Goal: Find specific page/section: Find specific page/section

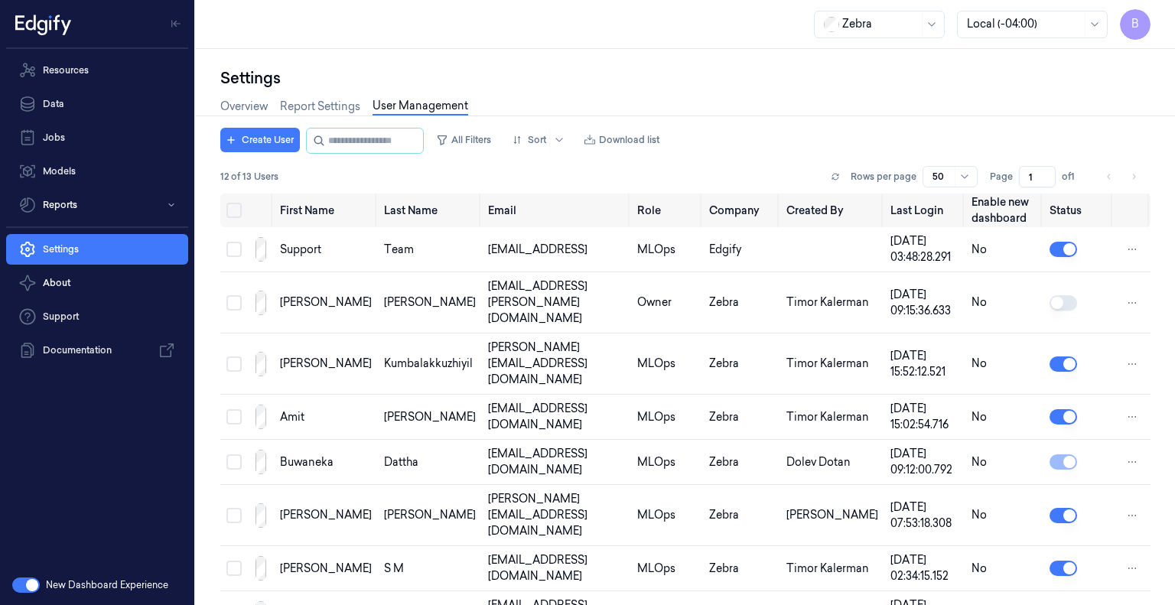
scroll to position [172, 0]
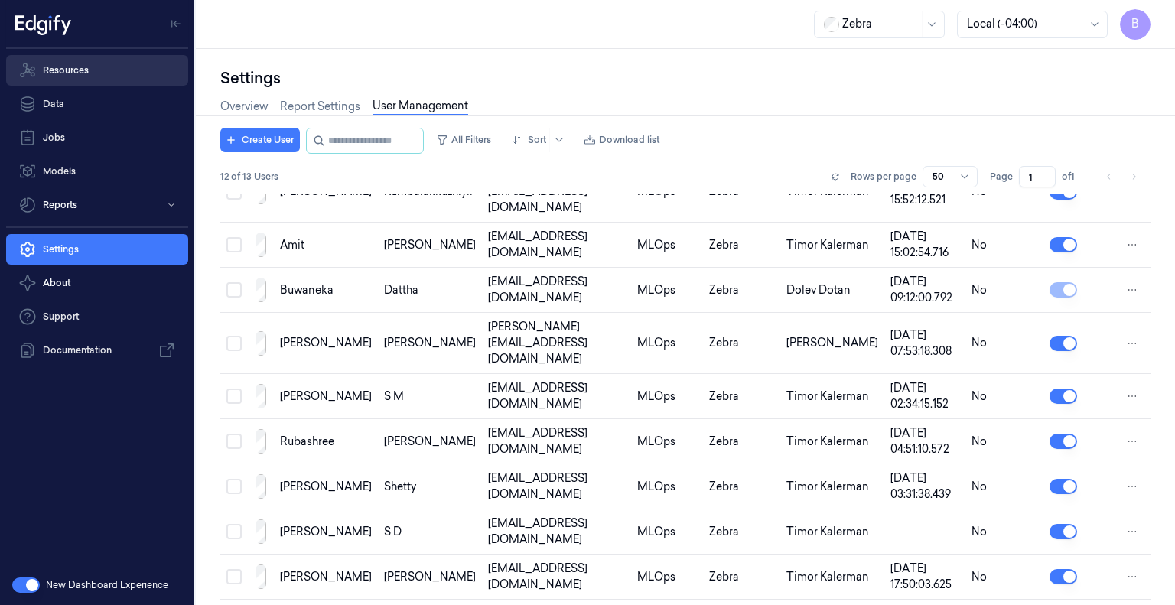
drag, startPoint x: 0, startPoint y: 0, endPoint x: 67, endPoint y: 56, distance: 87.4
click at [67, 56] on link "Resources" at bounding box center [97, 70] width 182 height 31
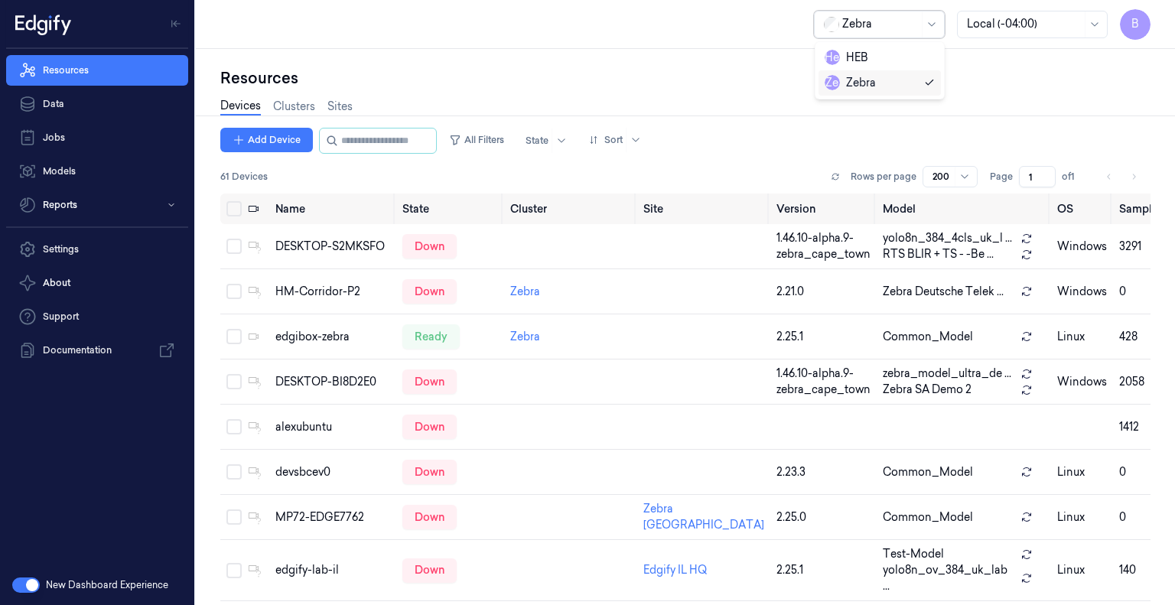
click at [905, 27] on div at bounding box center [880, 24] width 76 height 16
click at [978, 64] on div "Resources Devices Clusters Sites Add Device All Filters State Sort 61 Devices R…" at bounding box center [685, 327] width 979 height 556
click at [412, 138] on input "string" at bounding box center [387, 140] width 92 height 24
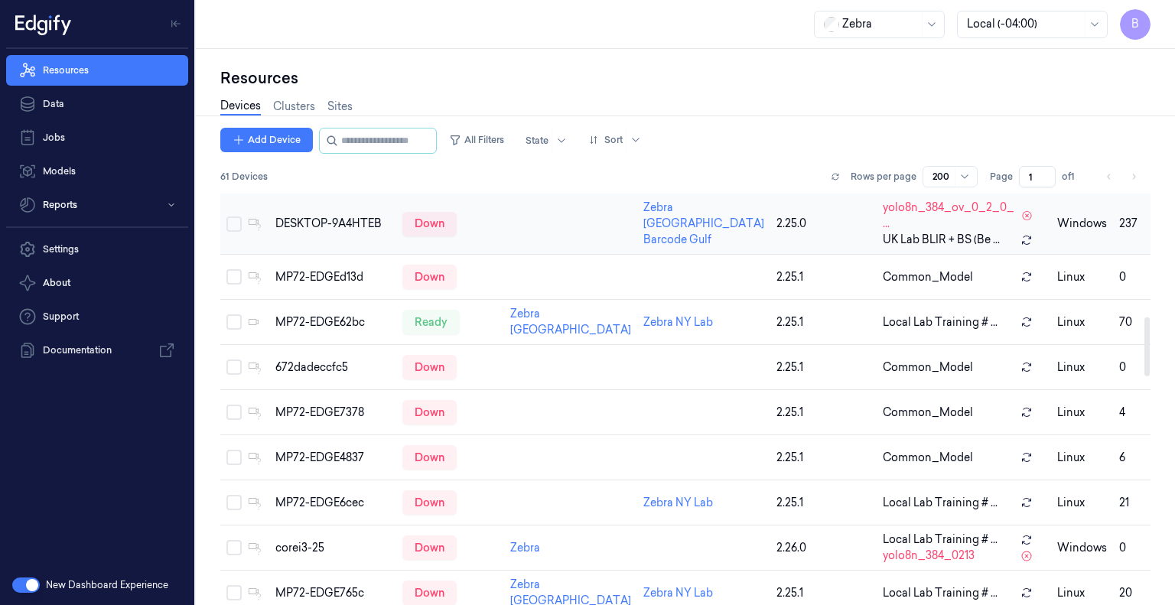
scroll to position [860, 0]
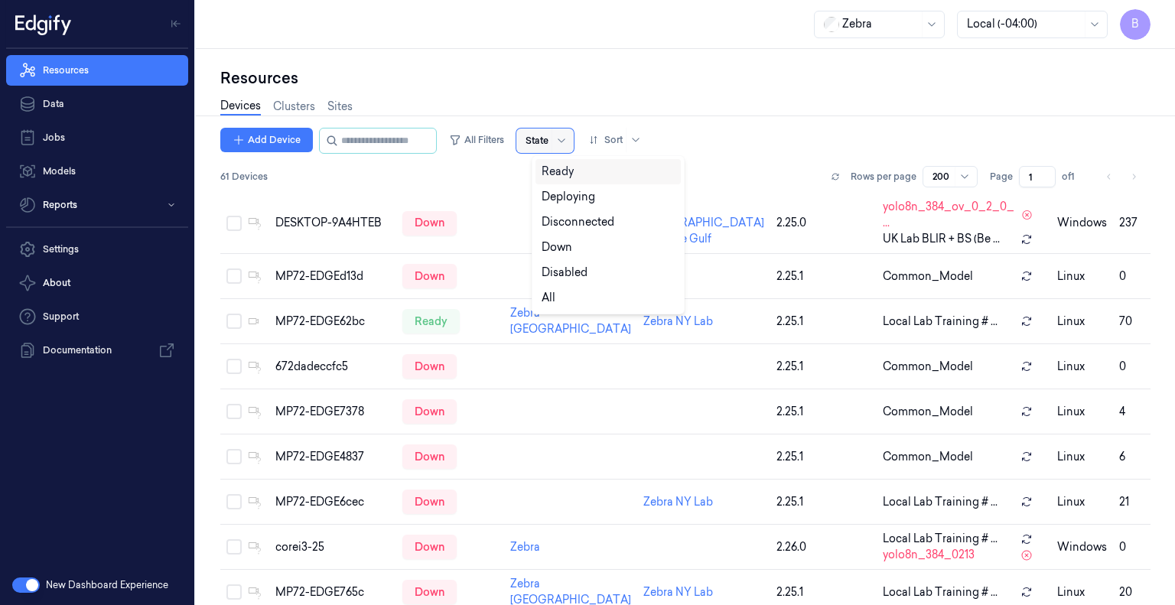
click at [569, 142] on div at bounding box center [560, 140] width 19 height 24
click at [615, 177] on div "Ready" at bounding box center [607, 172] width 133 height 16
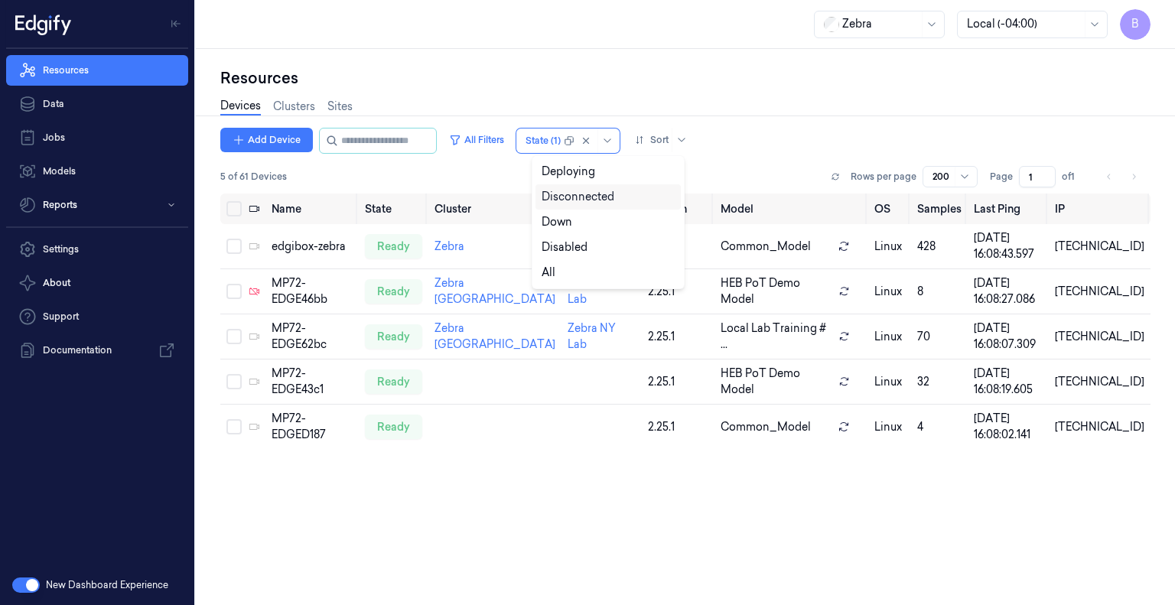
click at [605, 206] on div "Disconnected" at bounding box center [607, 196] width 145 height 25
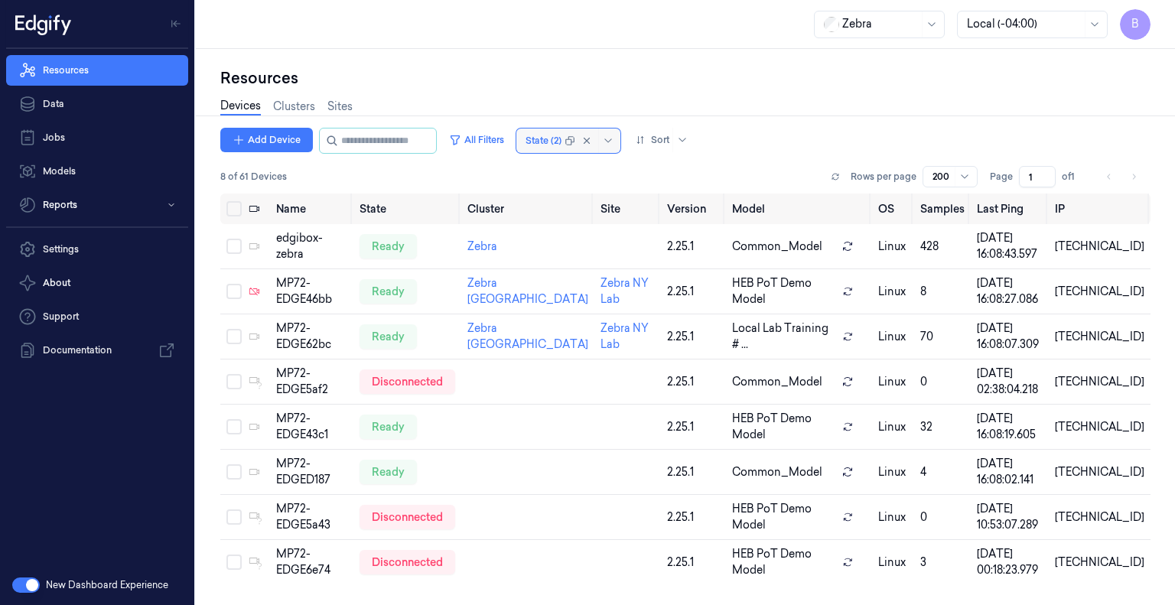
click at [617, 135] on div at bounding box center [609, 141] width 15 height 12
click at [614, 138] on icon at bounding box center [608, 141] width 12 height 12
click at [601, 200] on div "Down" at bounding box center [607, 197] width 133 height 16
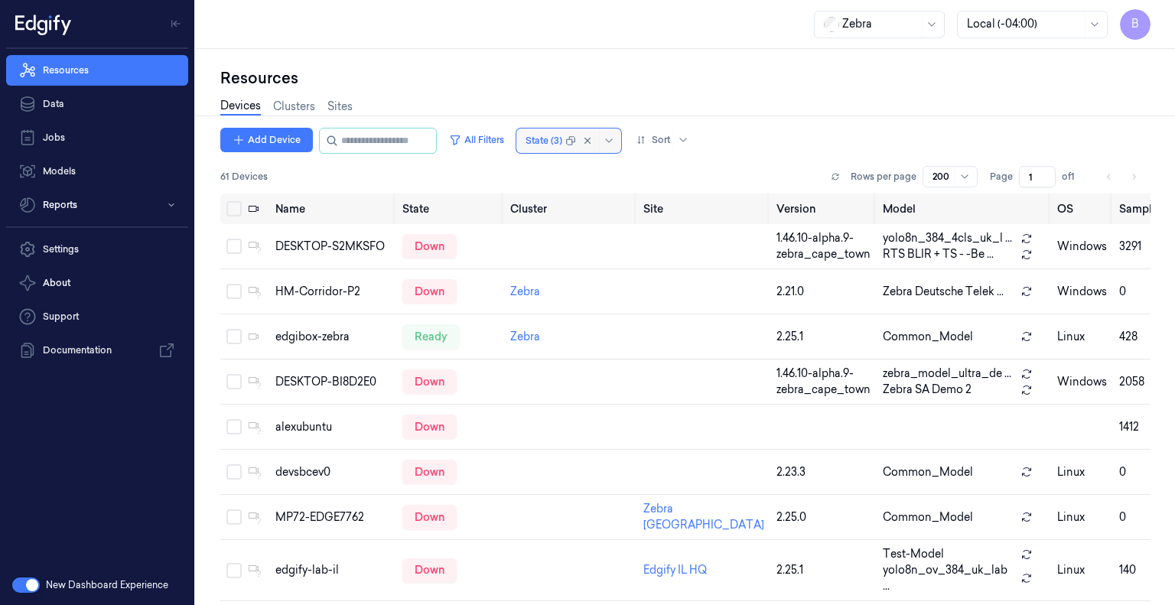
click at [579, 137] on div "State (3)" at bounding box center [568, 140] width 105 height 24
click at [554, 138] on div at bounding box center [543, 141] width 37 height 14
click at [567, 219] on div "All" at bounding box center [607, 222] width 133 height 16
click at [615, 140] on icon at bounding box center [609, 141] width 12 height 12
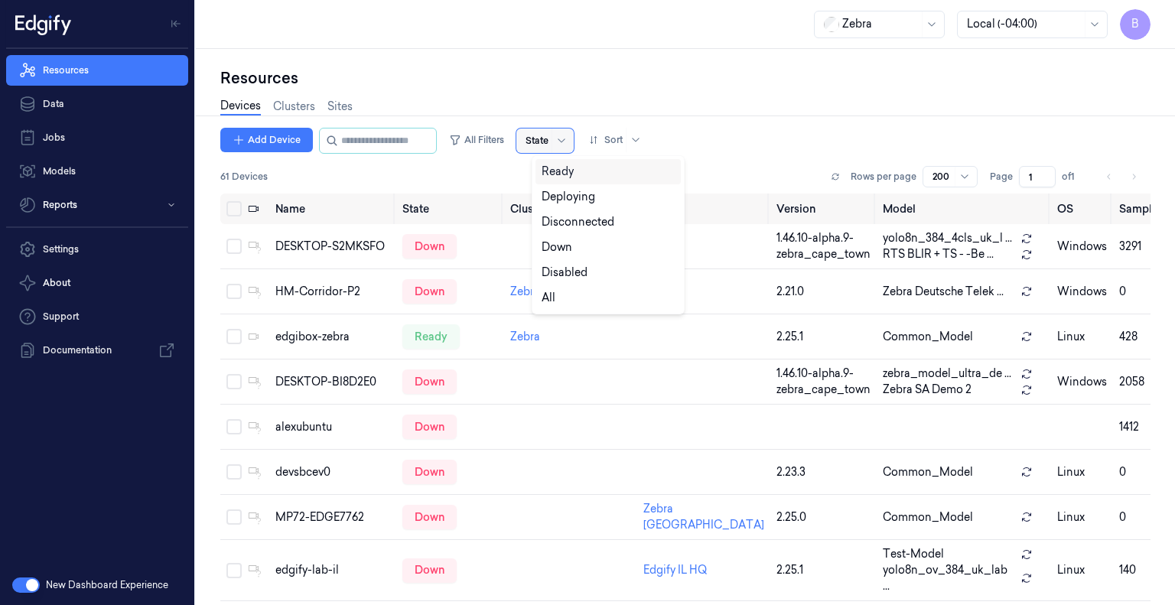
click at [565, 135] on div "State" at bounding box center [544, 140] width 57 height 24
click at [630, 229] on div "Disconnected" at bounding box center [607, 222] width 133 height 16
click at [570, 133] on div at bounding box center [560, 140] width 19 height 24
click at [606, 242] on div "Down" at bounding box center [607, 247] width 133 height 16
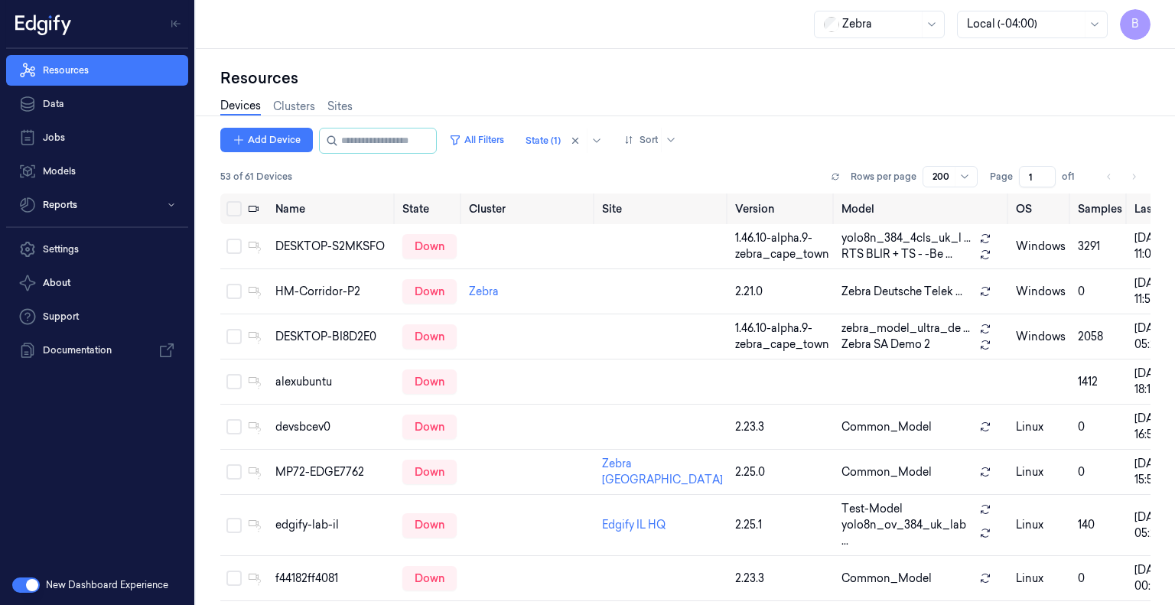
click at [632, 100] on div "Devices Clusters Sites" at bounding box center [685, 108] width 930 height 39
click at [425, 140] on input "string" at bounding box center [387, 140] width 92 height 24
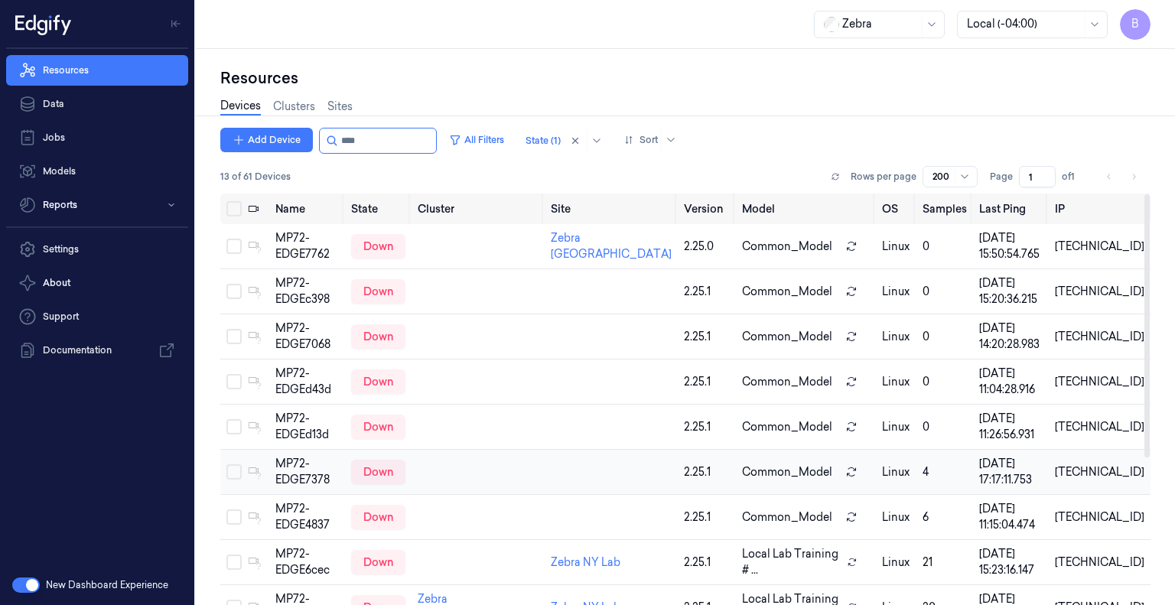
scroll to position [230, 0]
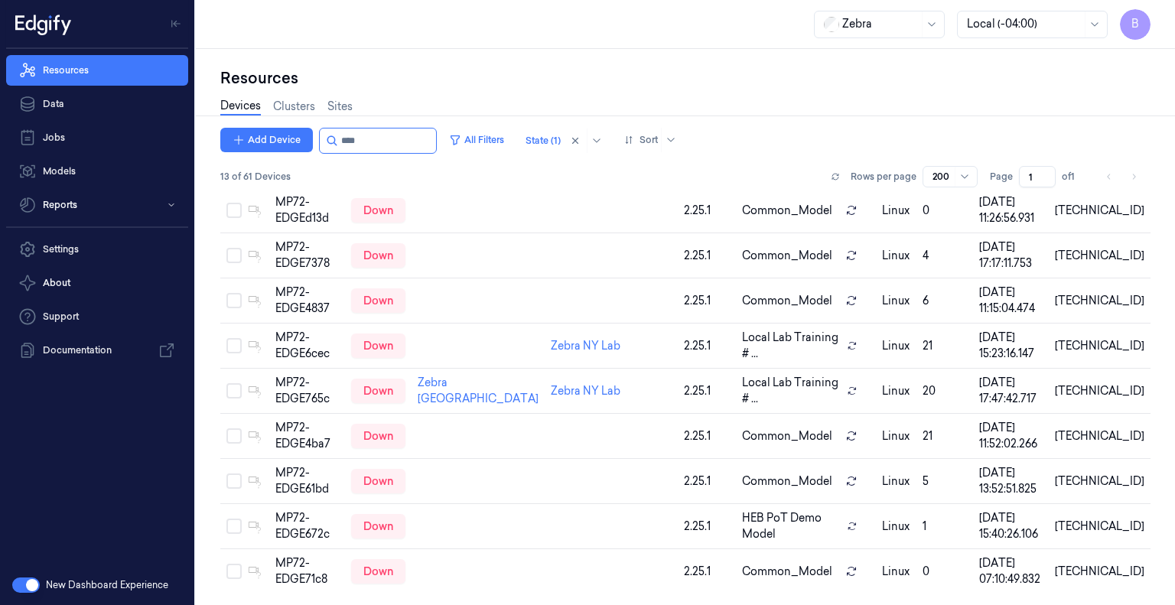
type input "****"
